Goal: Task Accomplishment & Management: Complete application form

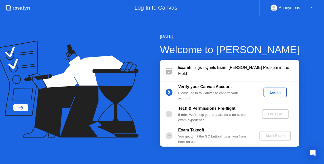
click at [269, 93] on div "Log In" at bounding box center [274, 93] width 19 height 4
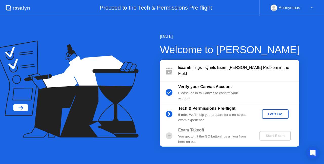
click at [269, 114] on div "Let's Go" at bounding box center [275, 114] width 23 height 4
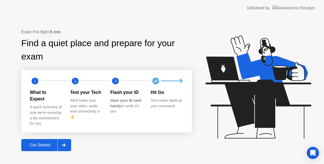
click at [39, 143] on div "Get Started" at bounding box center [40, 145] width 35 height 5
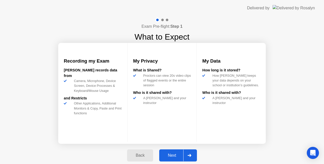
click at [174, 155] on div "Next" at bounding box center [172, 156] width 23 height 5
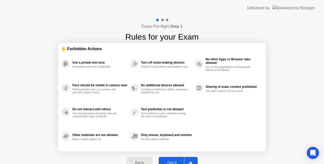
click at [174, 161] on div "Got it" at bounding box center [172, 163] width 24 height 5
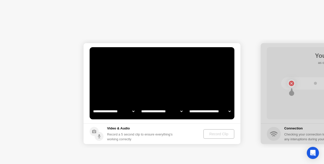
select select "**********"
select select "*******"
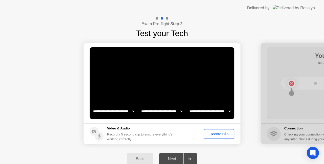
click at [219, 134] on div "Record Clip" at bounding box center [218, 134] width 27 height 4
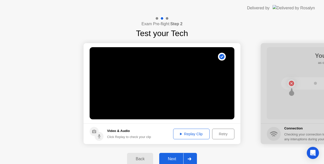
click at [198, 135] on div "Replay Clip" at bounding box center [191, 134] width 33 height 4
click at [172, 158] on div "Next" at bounding box center [172, 159] width 23 height 5
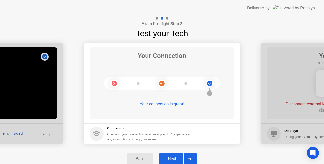
click at [173, 158] on div "Next" at bounding box center [172, 159] width 23 height 5
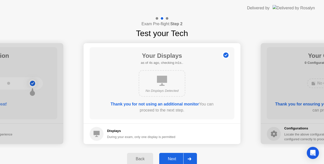
click at [168, 158] on div "Next" at bounding box center [172, 159] width 23 height 5
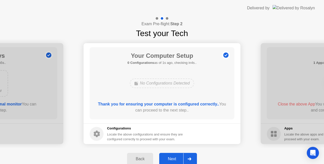
click at [168, 158] on div "Next" at bounding box center [172, 159] width 23 height 5
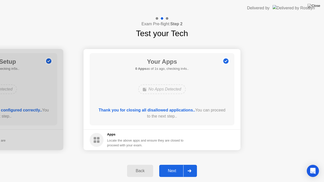
click at [172, 164] on div "Next" at bounding box center [172, 171] width 23 height 5
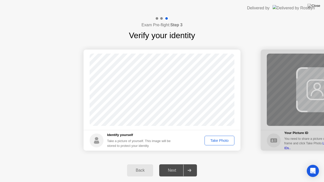
click at [224, 141] on div "Take Photo" at bounding box center [219, 141] width 26 height 4
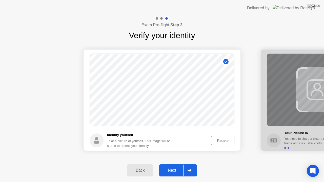
click at [164, 164] on div "Next" at bounding box center [172, 170] width 23 height 5
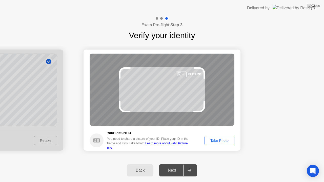
click at [217, 142] on div "Take Photo" at bounding box center [219, 141] width 26 height 4
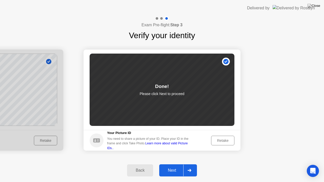
click at [174, 164] on div "Next" at bounding box center [172, 170] width 23 height 5
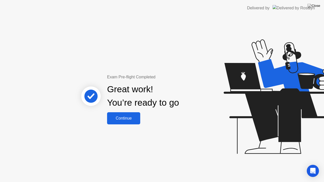
click at [127, 118] on div "Continue" at bounding box center [124, 118] width 30 height 5
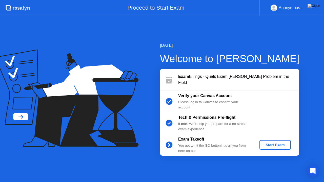
click at [271, 145] on div "Start Exam" at bounding box center [274, 145] width 27 height 4
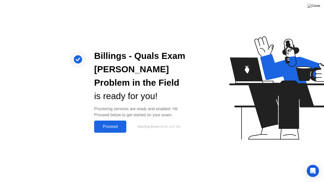
click at [108, 125] on div "Proceed" at bounding box center [110, 126] width 29 height 5
